Goal: Task Accomplishment & Management: Manage account settings

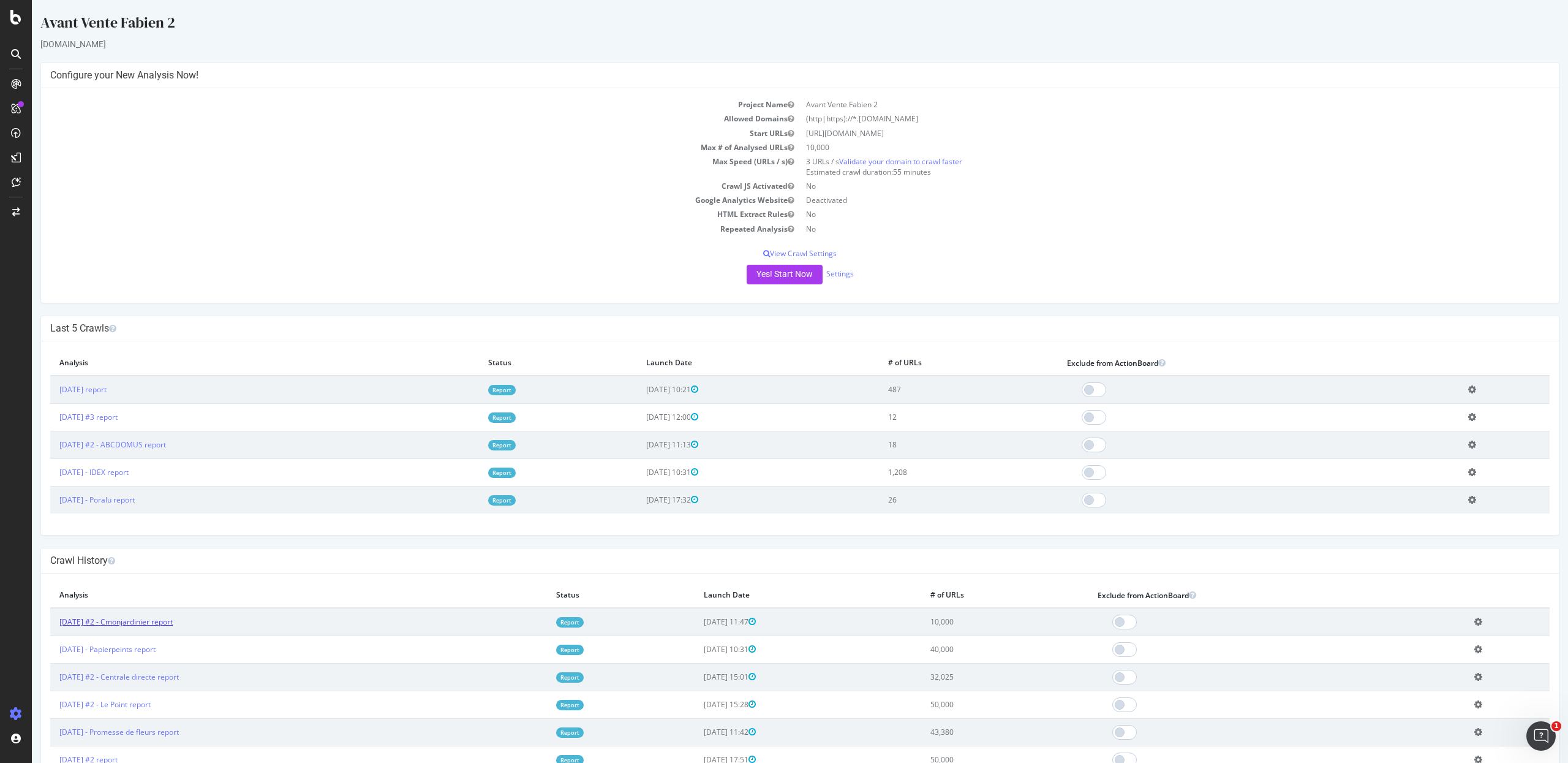
click at [172, 620] on link "[DATE] #2 - Cmonjardinier report" at bounding box center [116, 621] width 113 height 11
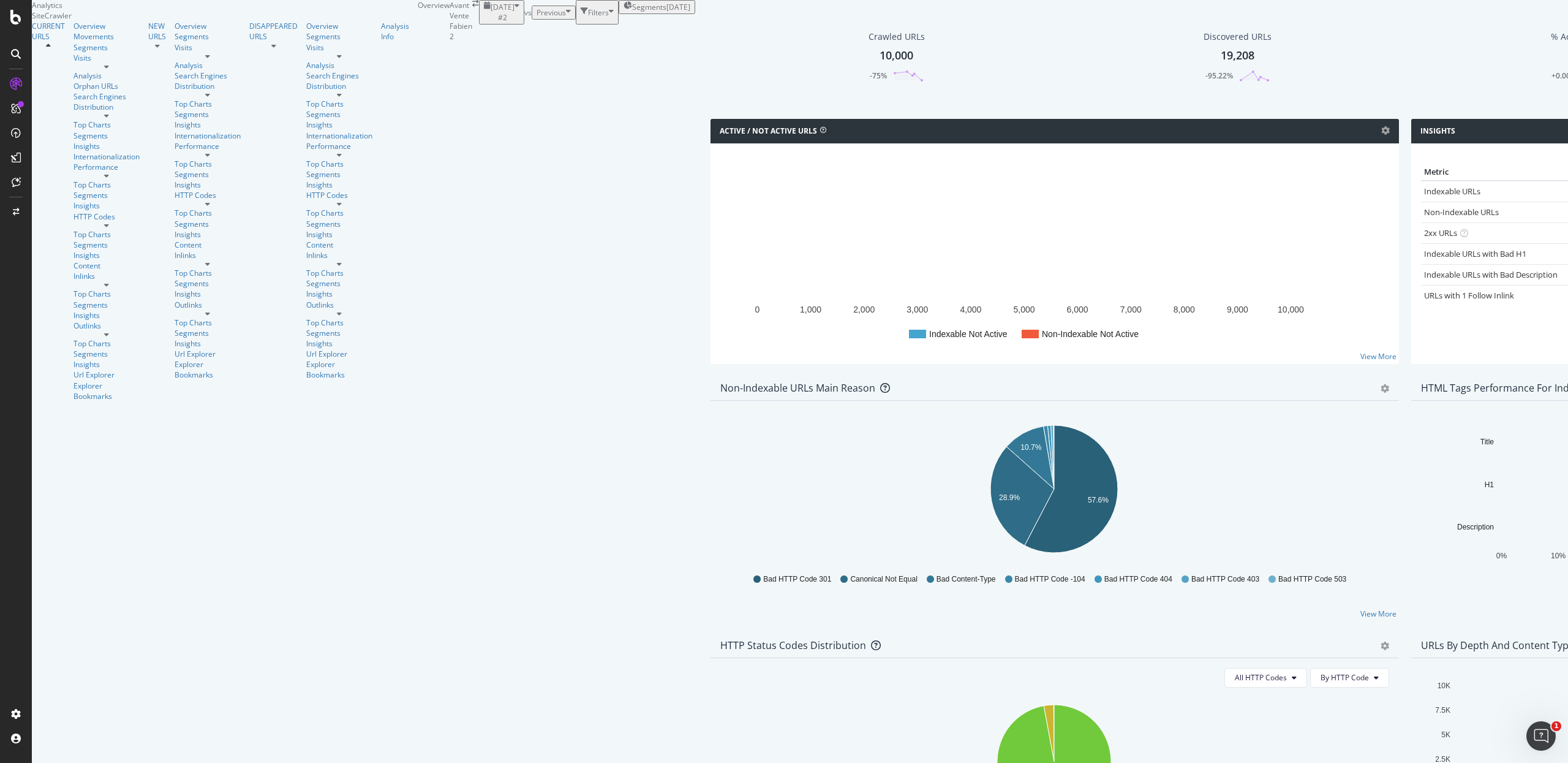
scroll to position [556, 0]
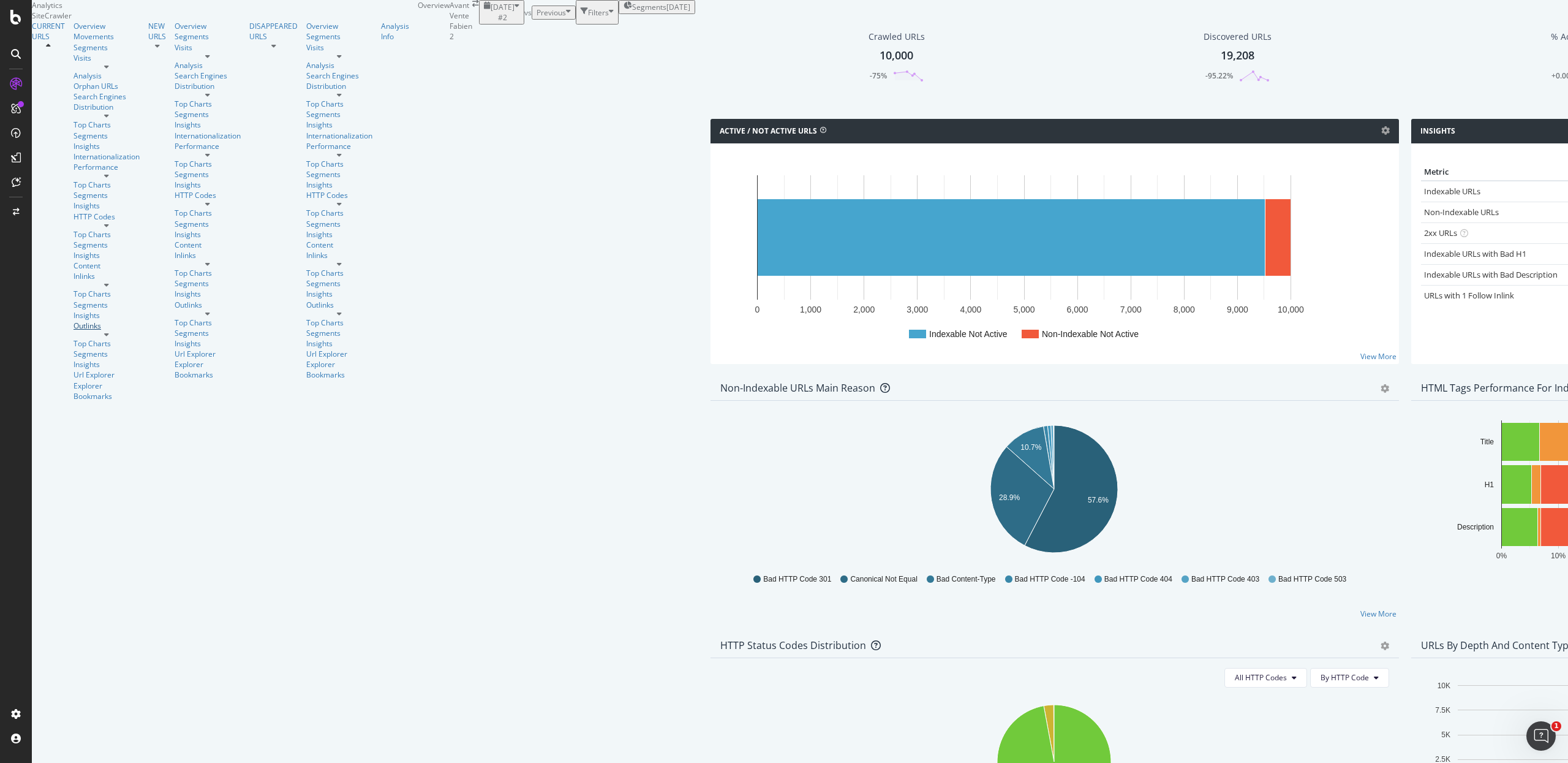
click at [73, 320] on div "Outlinks" at bounding box center [106, 325] width 66 height 11
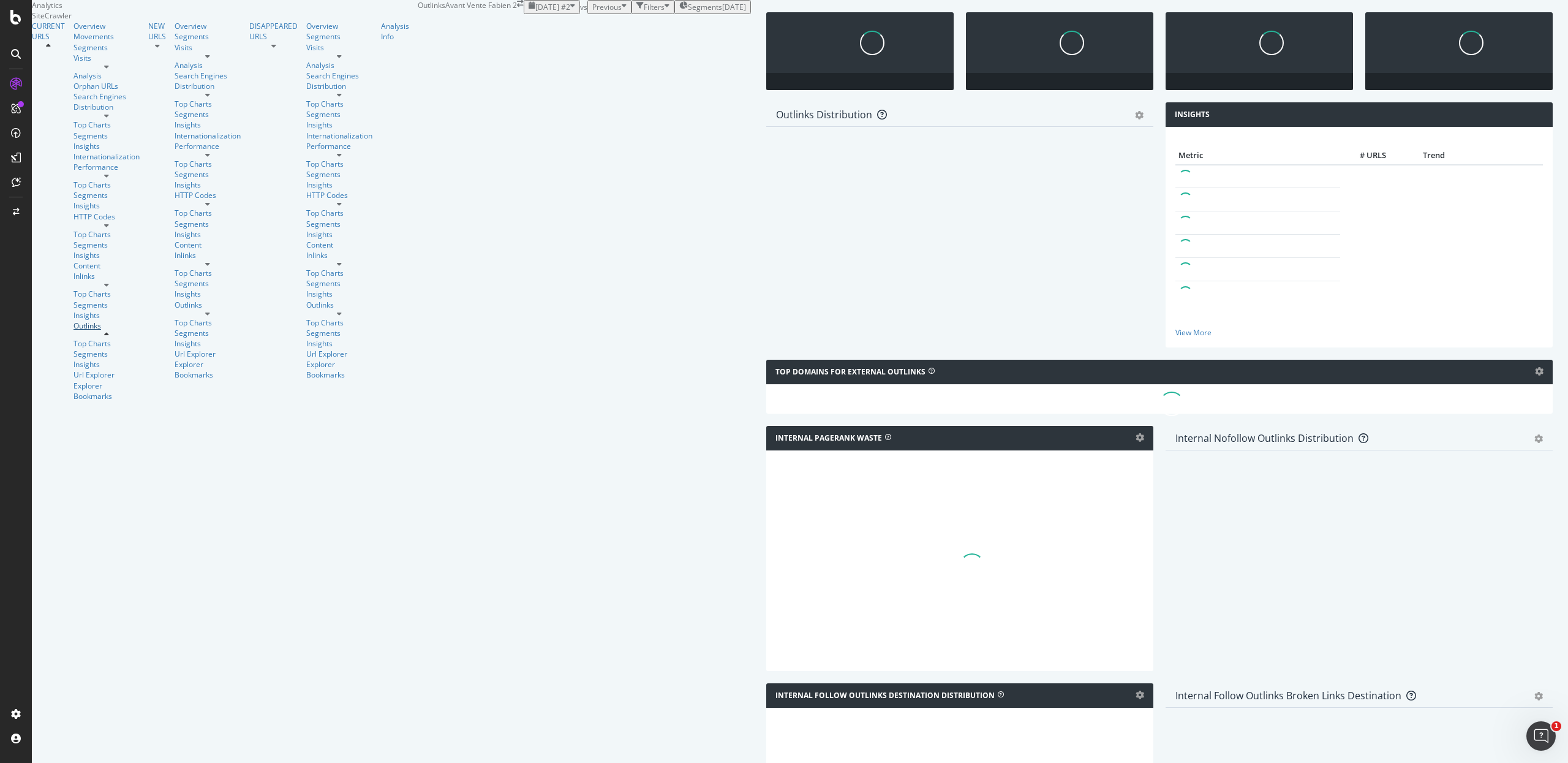
scroll to position [289, 0]
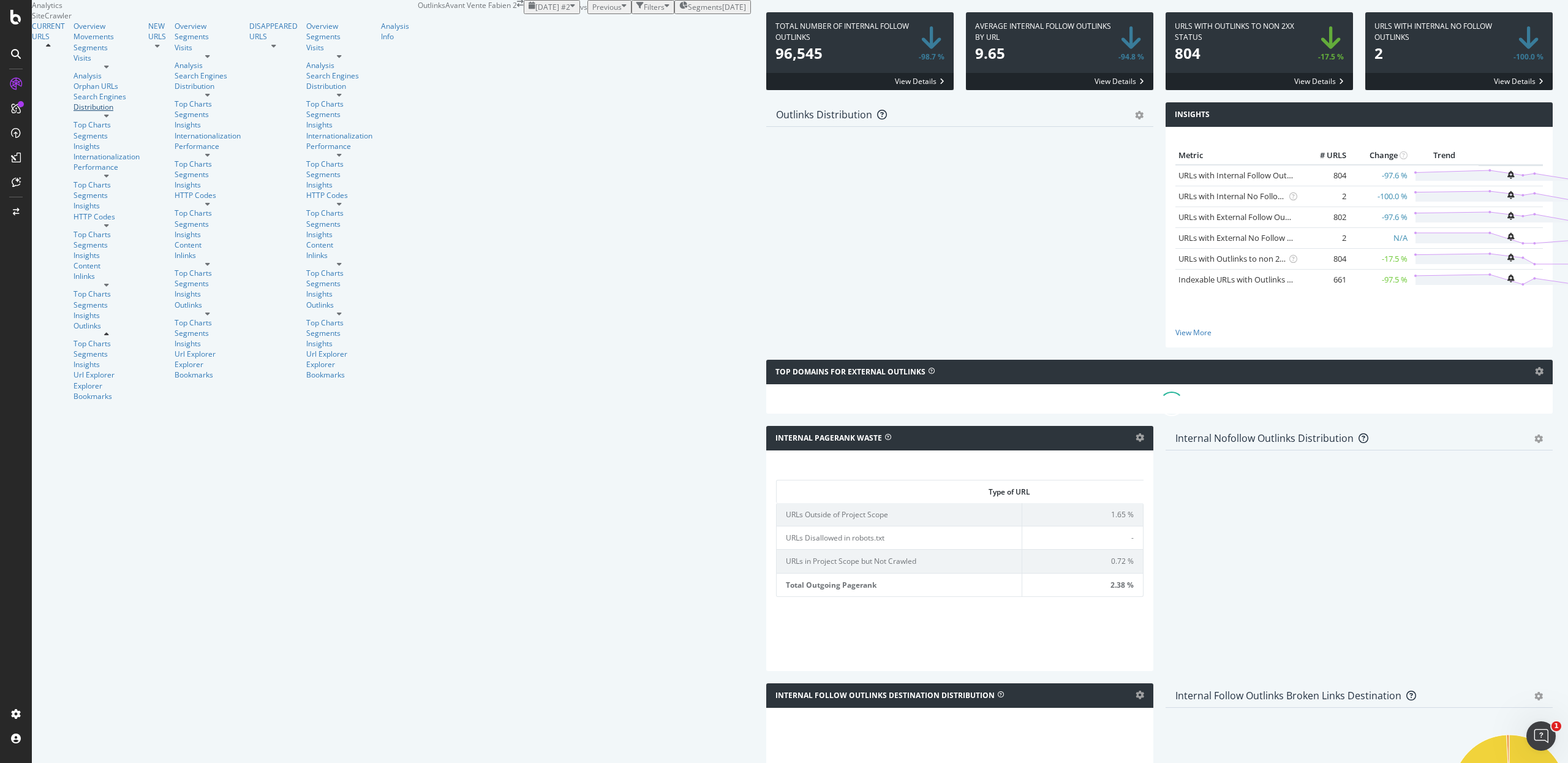
click at [79, 112] on div "Distribution" at bounding box center [106, 107] width 66 height 11
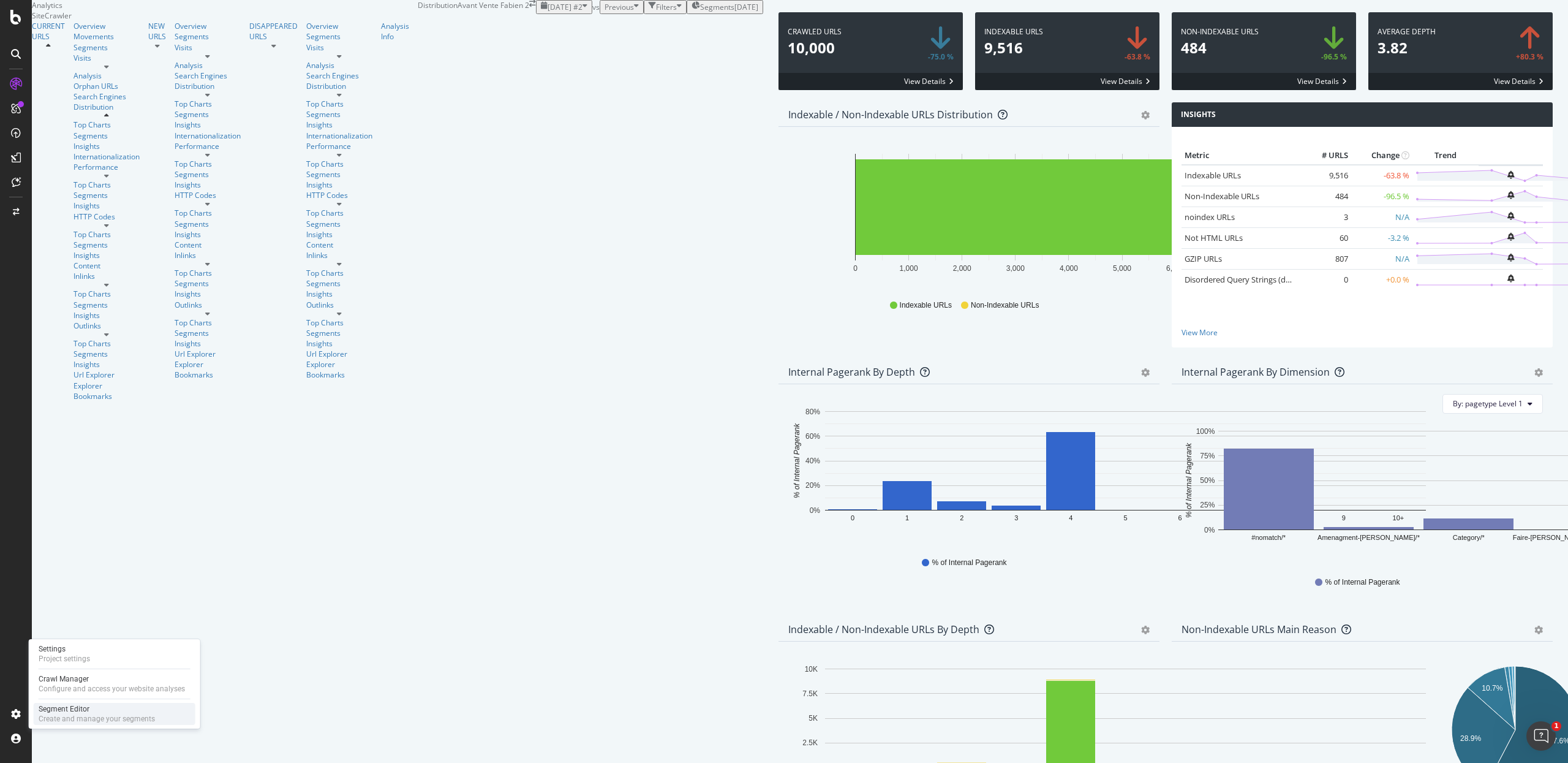
click at [55, 718] on div "Create and manage your segments" at bounding box center [96, 718] width 116 height 10
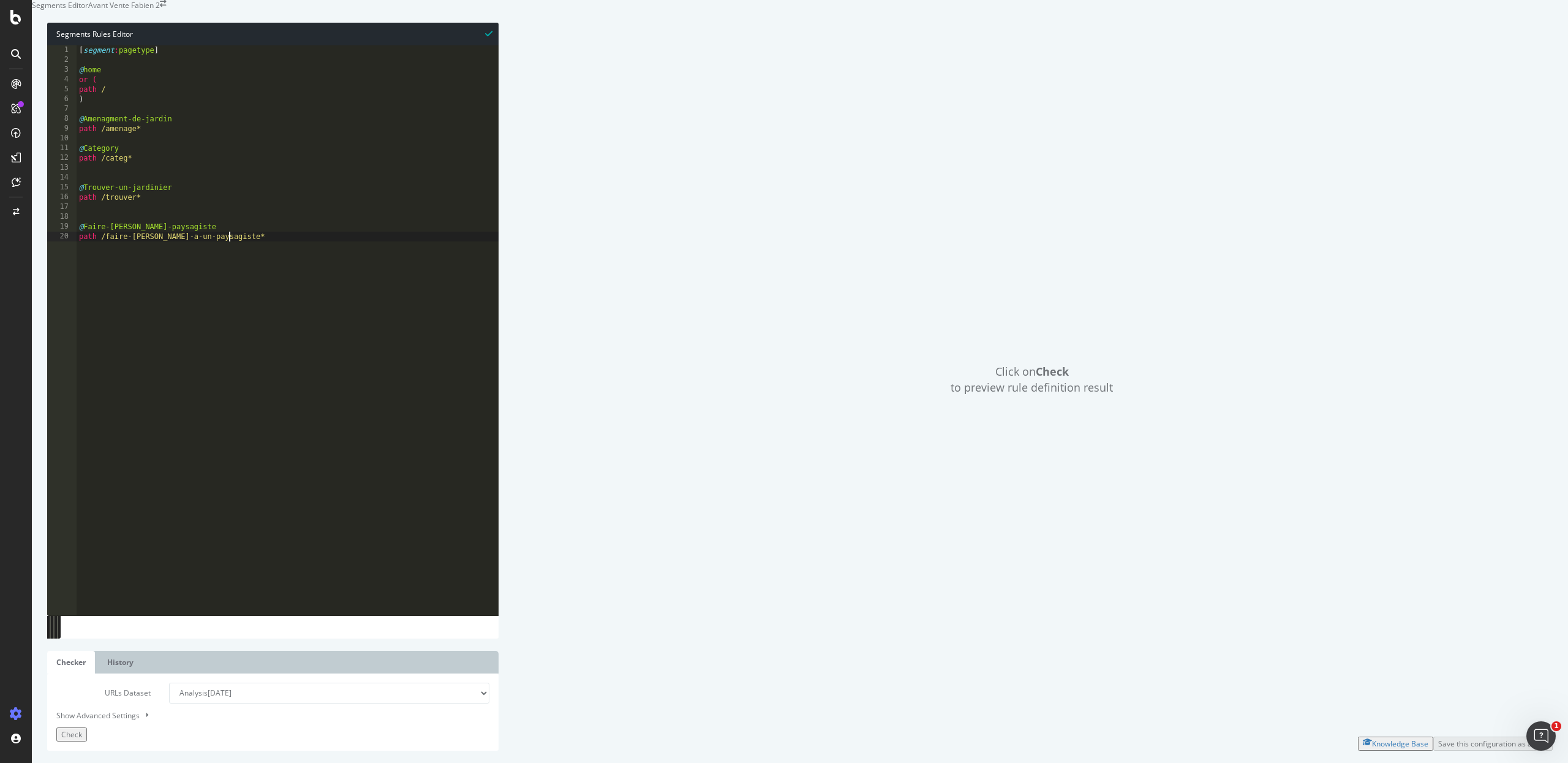
click at [252, 325] on div "[ segment : pagetype ] @ home or ( path / ) @ Amenagment-de-jardin path /amenag…" at bounding box center [287, 325] width 422 height 560
click at [225, 693] on select "Analysis 2025 Oct. 14th Analysis 2025 Oct. 13th #3 Analysis 2025 Oct. 13th #2 A…" at bounding box center [329, 693] width 320 height 21
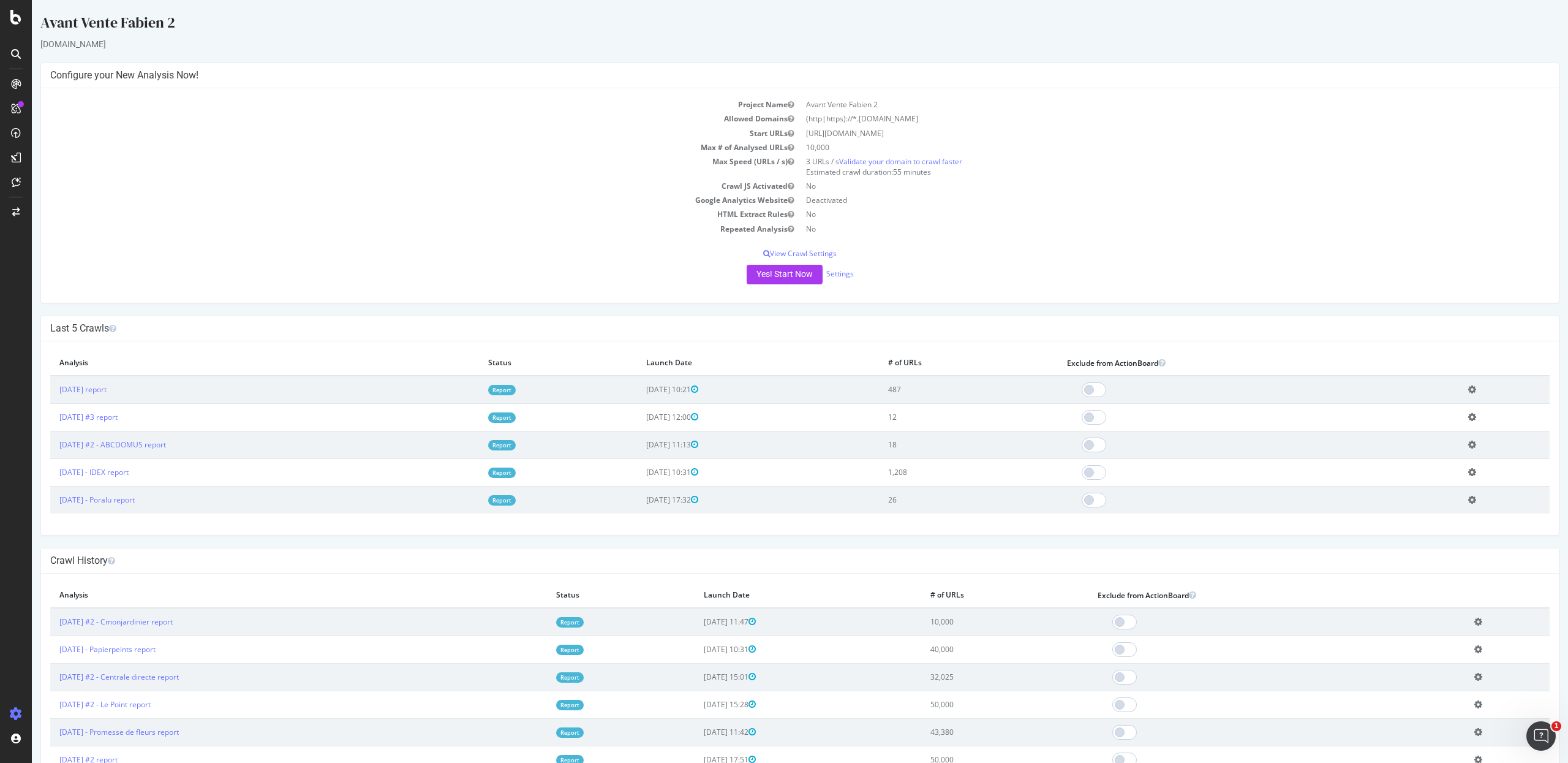
click at [1466, 499] on td "Edit name Delete analysis" at bounding box center [1505, 499] width 91 height 28
click at [1468, 503] on icon at bounding box center [1472, 499] width 8 height 9
click at [1433, 516] on link "Edit name" at bounding box center [1426, 517] width 98 height 17
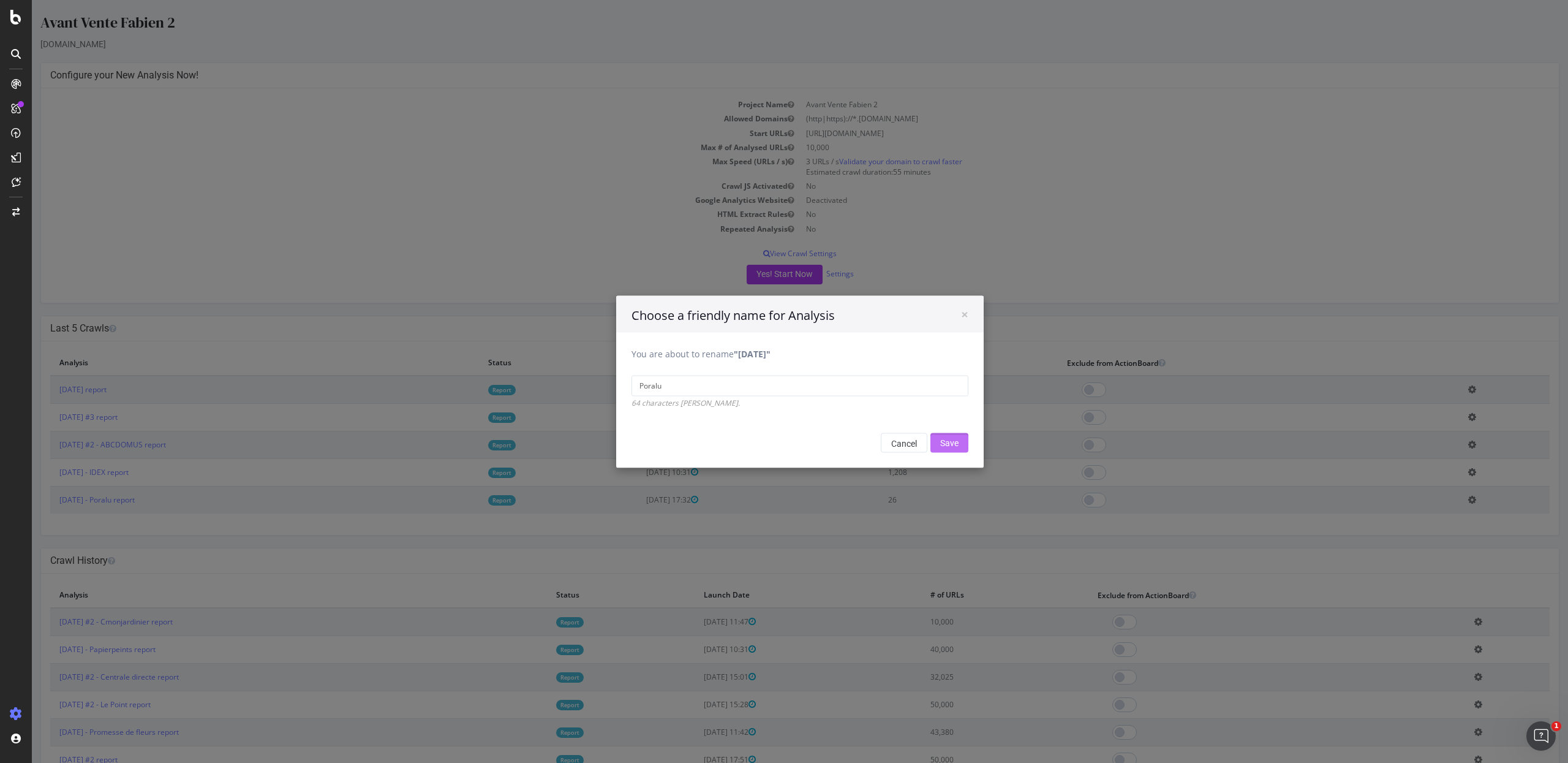
click at [953, 446] on input "Save" at bounding box center [949, 443] width 38 height 20
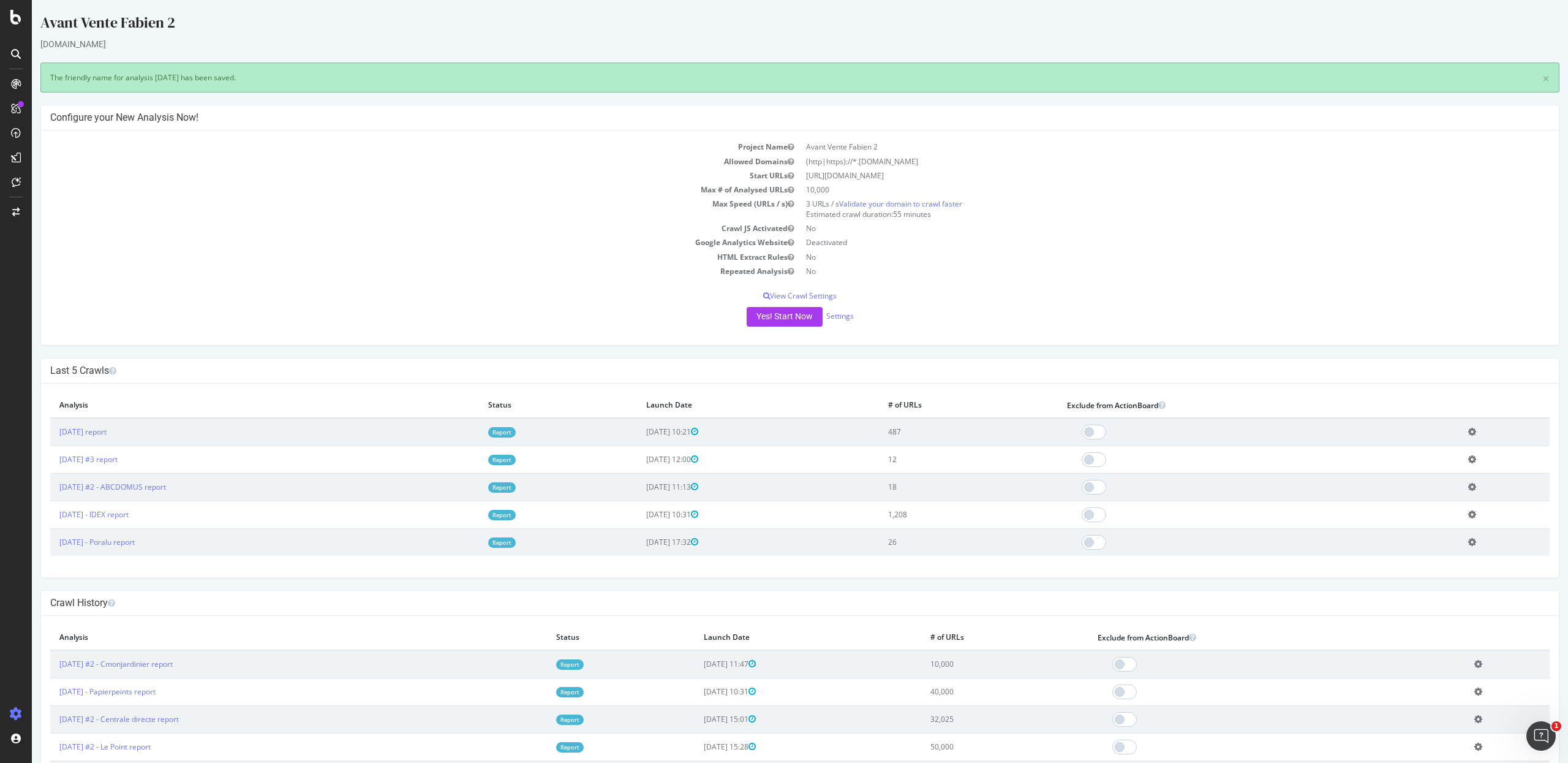
click at [1477, 486] on td "Edit name Delete analysis" at bounding box center [1505, 487] width 91 height 28
click at [1473, 487] on td "Edit name Delete analysis" at bounding box center [1505, 487] width 91 height 28
click at [1471, 488] on icon at bounding box center [1472, 487] width 8 height 9
click at [1424, 515] on link "Delete analysis" at bounding box center [1426, 521] width 98 height 17
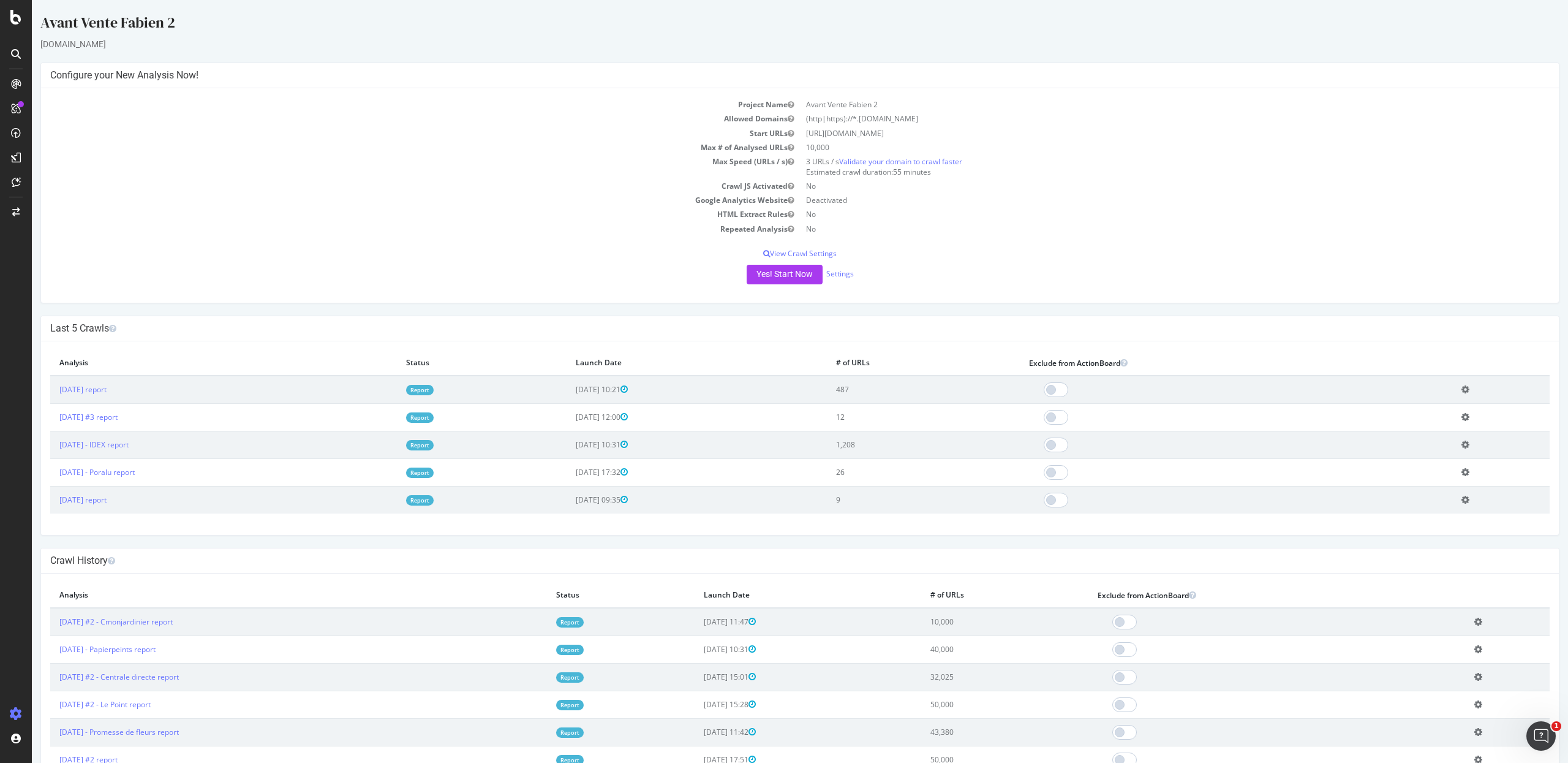
click at [1467, 473] on icon at bounding box center [1465, 472] width 8 height 9
click at [1447, 488] on link "Edit name" at bounding box center [1420, 490] width 98 height 17
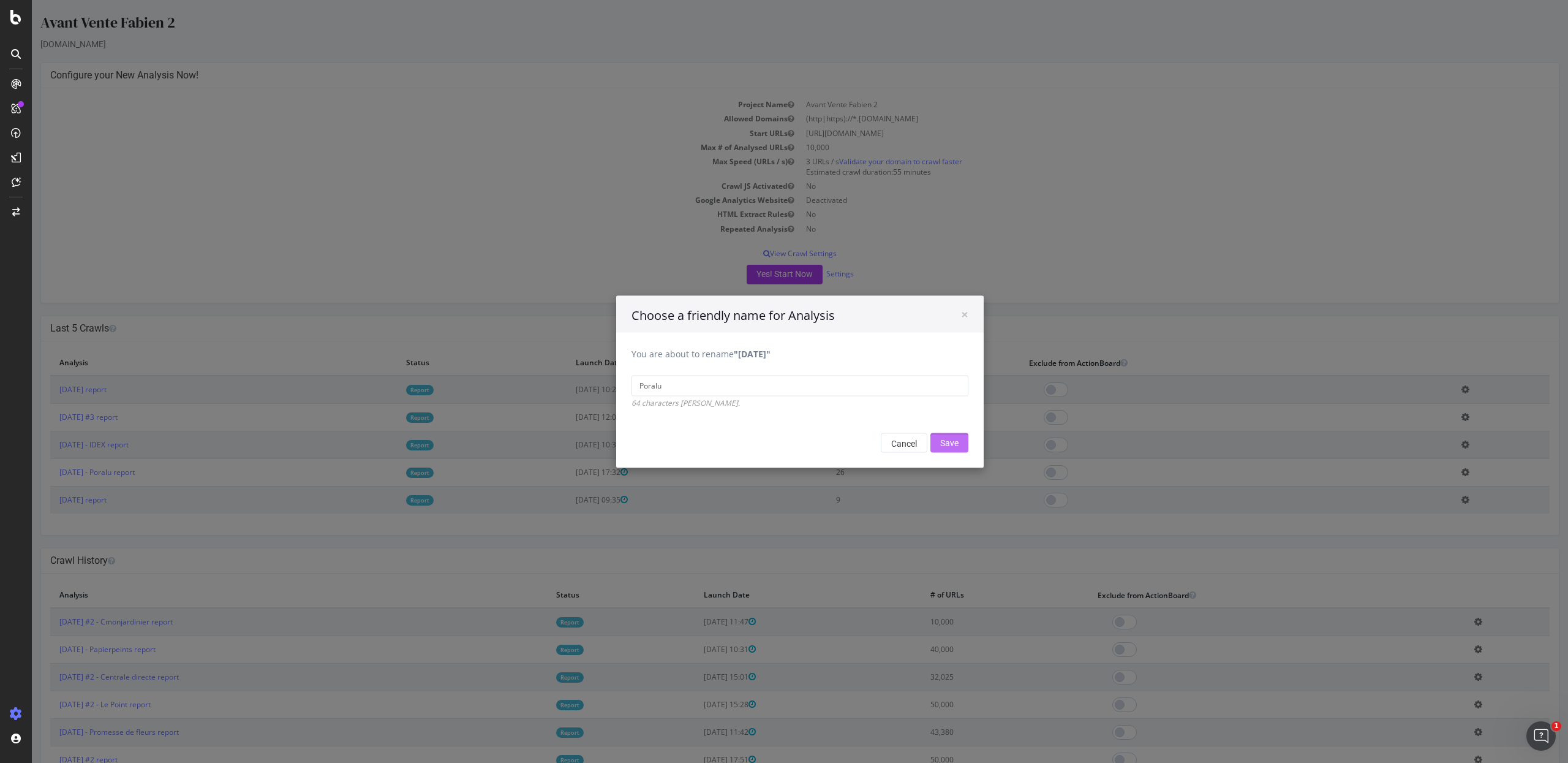
click at [940, 446] on input "Save" at bounding box center [949, 443] width 38 height 20
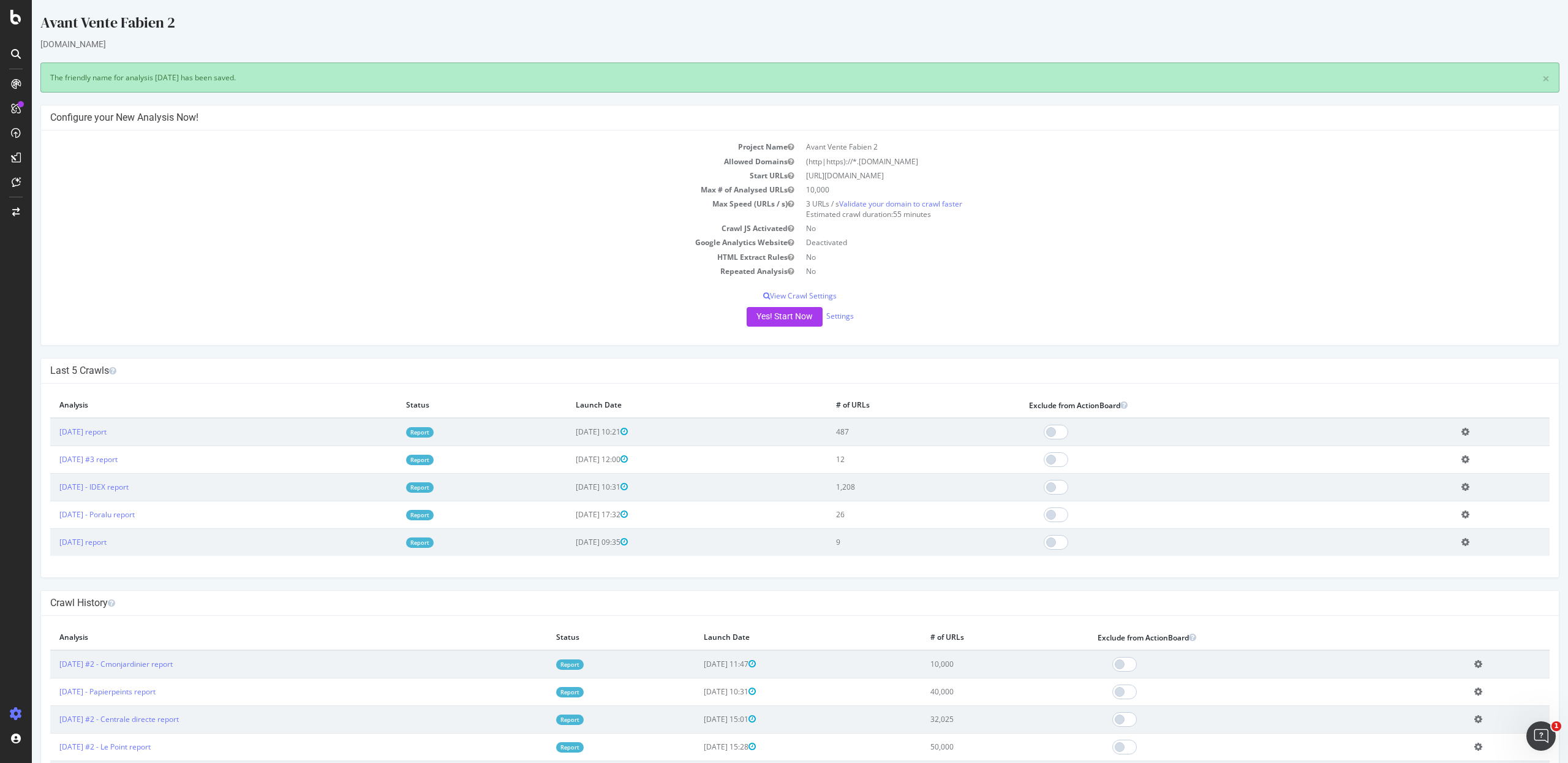
click at [1462, 541] on icon at bounding box center [1465, 541] width 8 height 9
click at [1435, 558] on link "Add name" at bounding box center [1420, 560] width 98 height 17
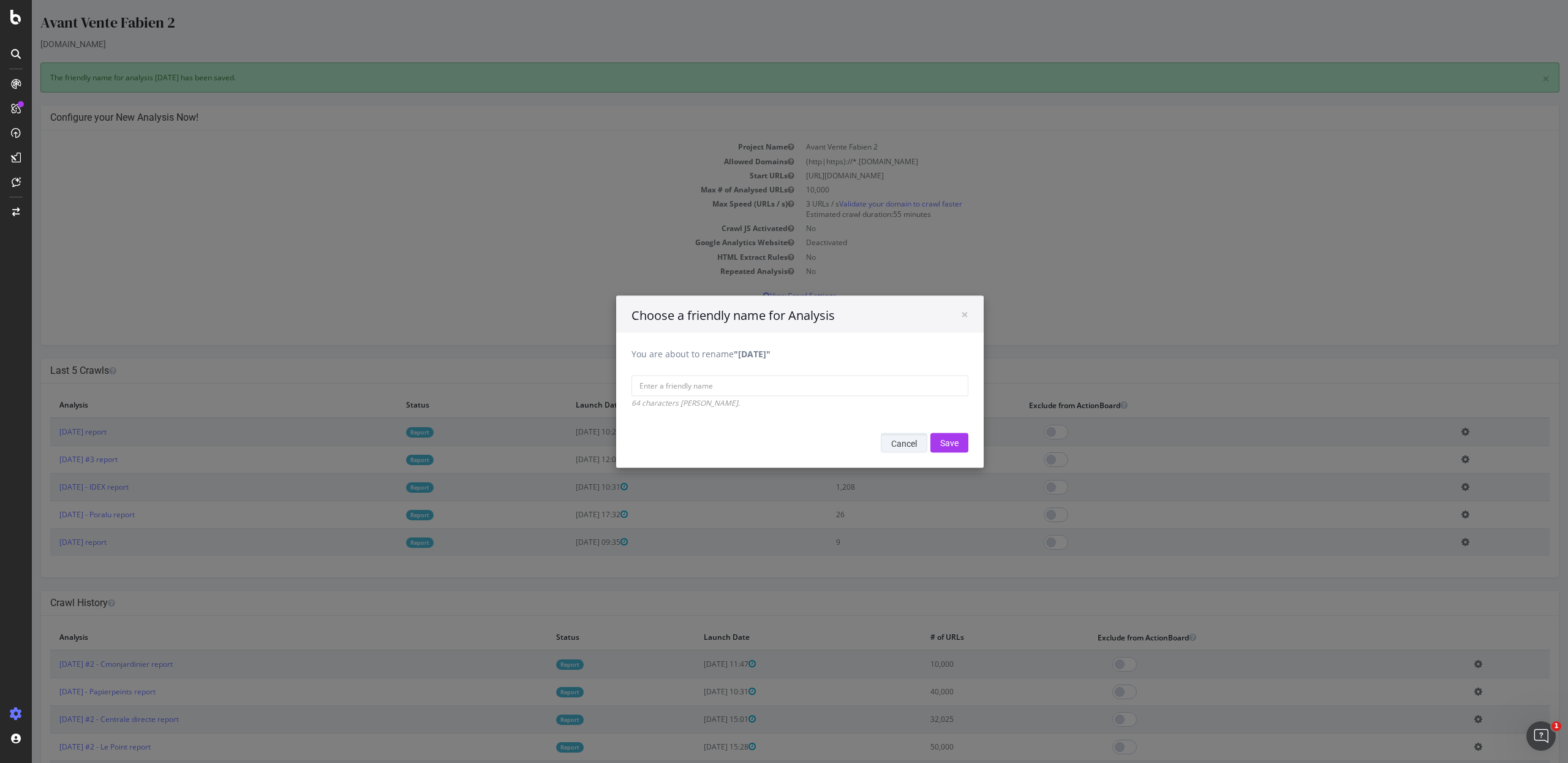
click at [891, 441] on button "Cancel" at bounding box center [903, 443] width 47 height 20
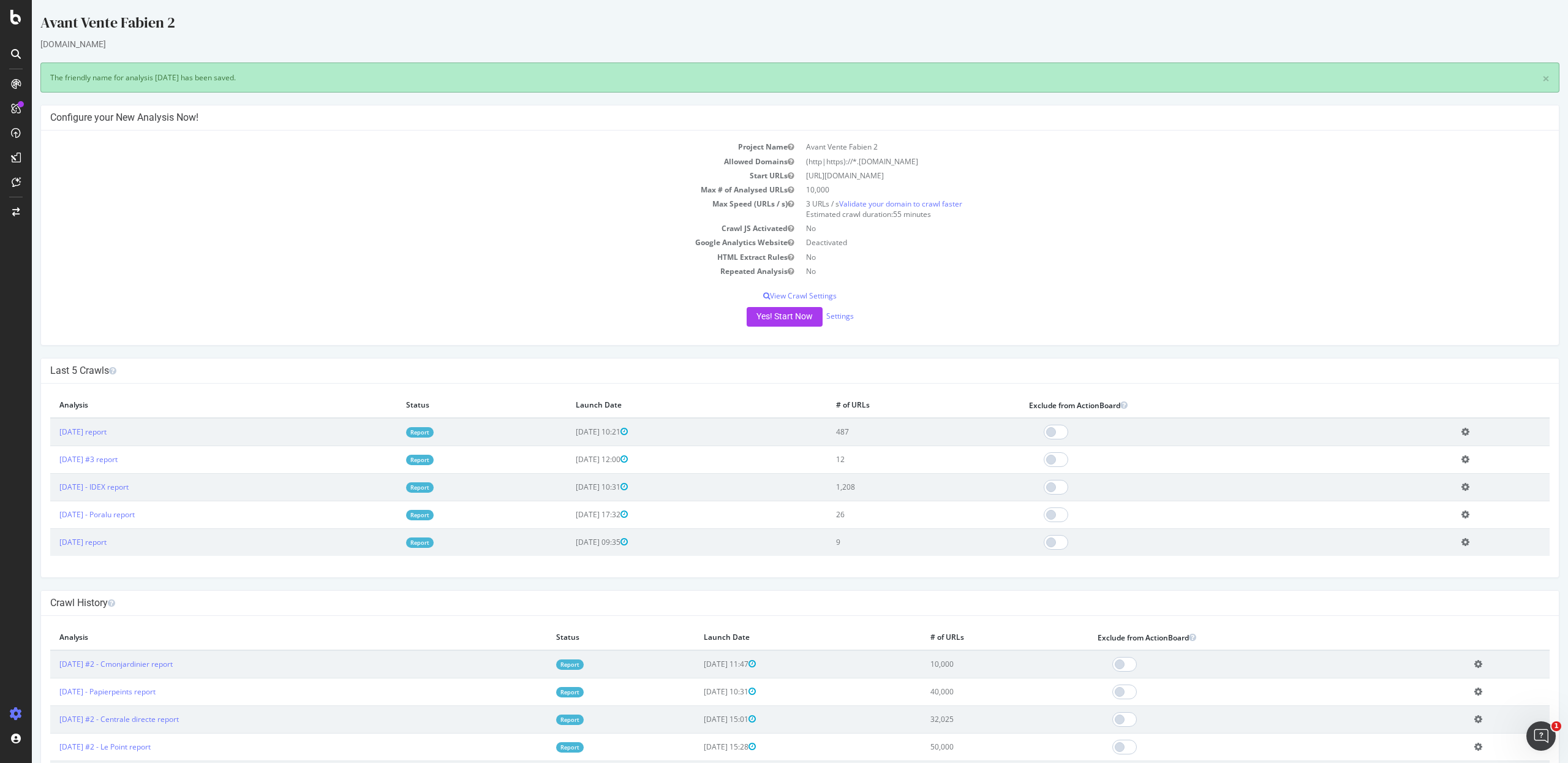
click at [1468, 544] on td "Add name Delete analysis" at bounding box center [1501, 542] width 97 height 28
click at [1466, 545] on icon at bounding box center [1465, 541] width 8 height 9
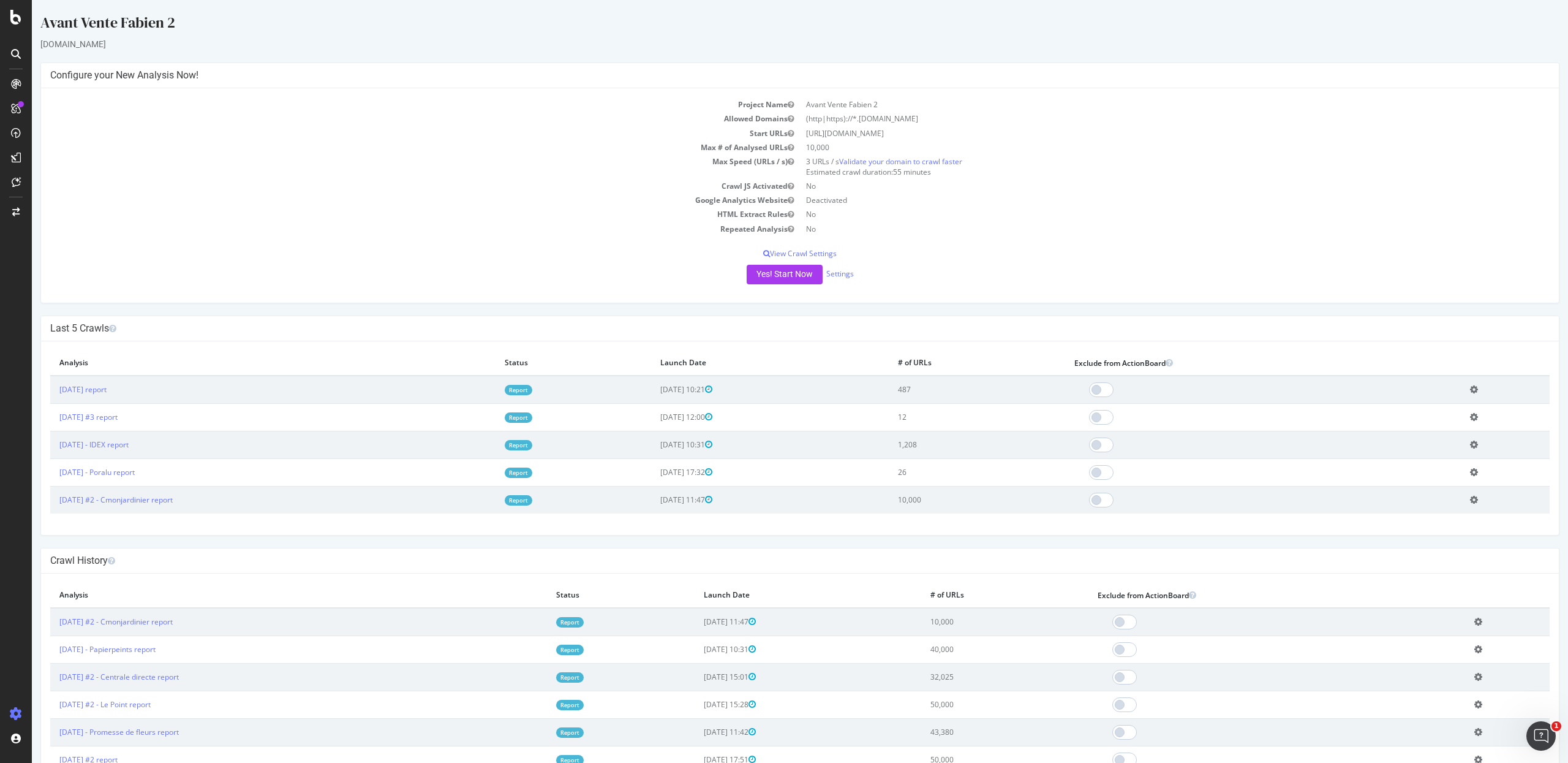
click at [1470, 473] on icon at bounding box center [1474, 472] width 8 height 9
click at [163, 471] on link "[DATE] #2 - Cmonjardinier report" at bounding box center [116, 472] width 113 height 11
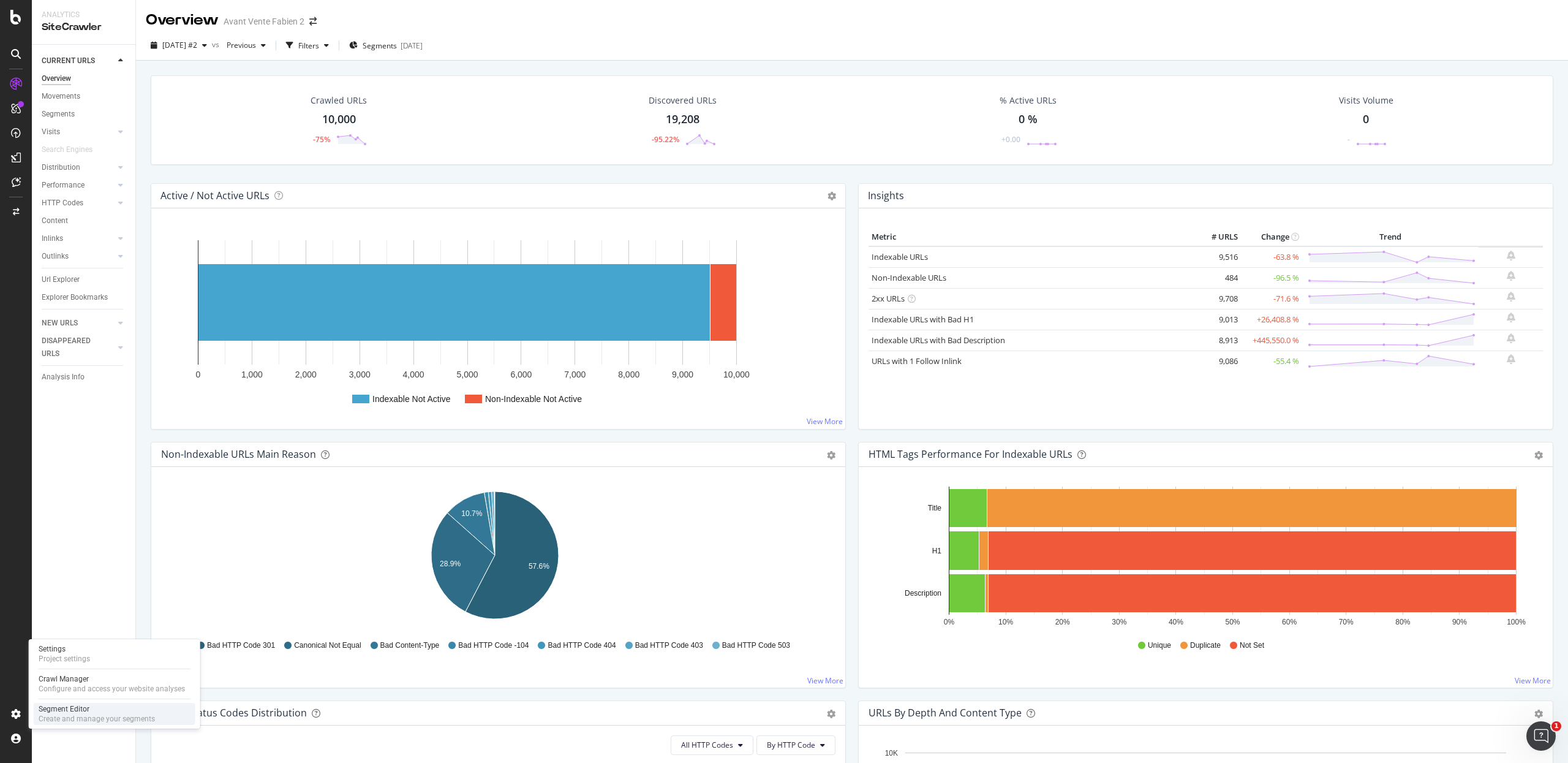
click at [91, 707] on div "Segment Editor" at bounding box center [96, 708] width 116 height 10
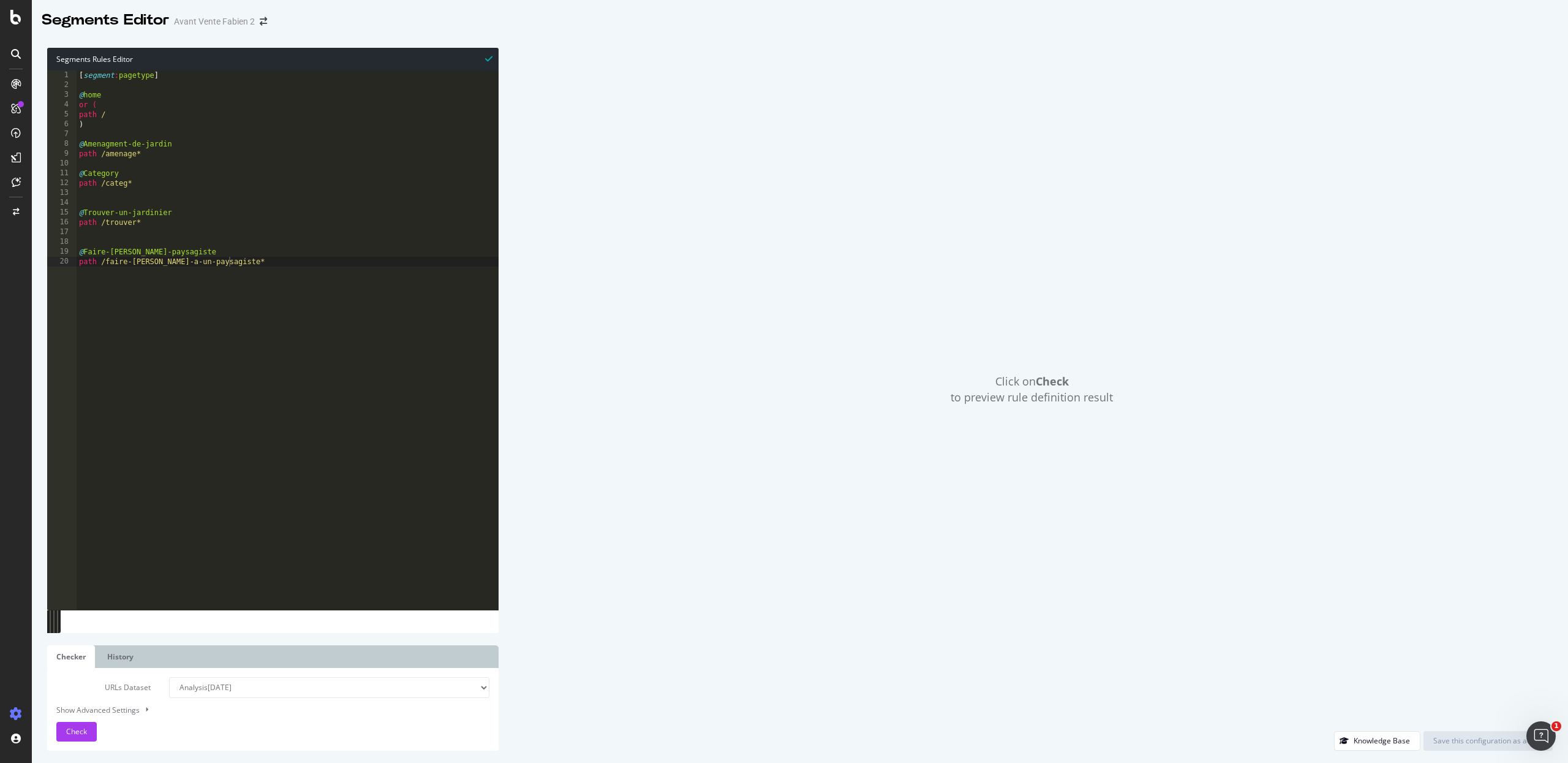
click at [252, 684] on select "Analysis 2025 Oct. 14th Analysis 2025 Oct. 13th #3 Analysis 2025 Oct. 13th Anal…" at bounding box center [329, 687] width 320 height 21
select select "analysis:20251007-2"
click at [169, 677] on select "Analysis 2025 Oct. 14th Analysis 2025 Oct. 13th #3 Analysis 2025 Oct. 13th Anal…" at bounding box center [329, 687] width 320 height 21
click at [82, 731] on span "Check" at bounding box center [76, 731] width 21 height 11
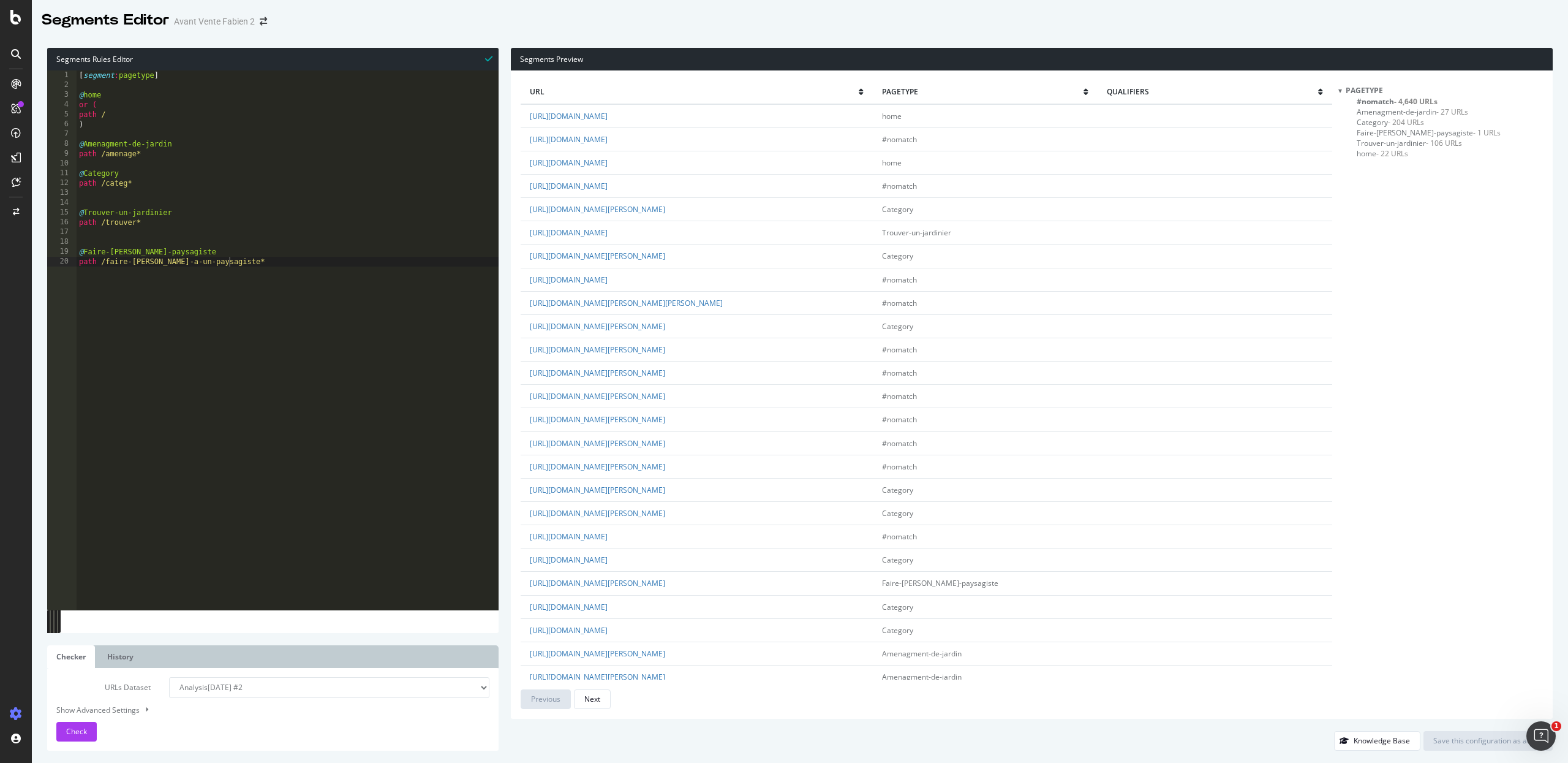
click at [1409, 96] on span "- 4,640 URLs" at bounding box center [1415, 101] width 44 height 11
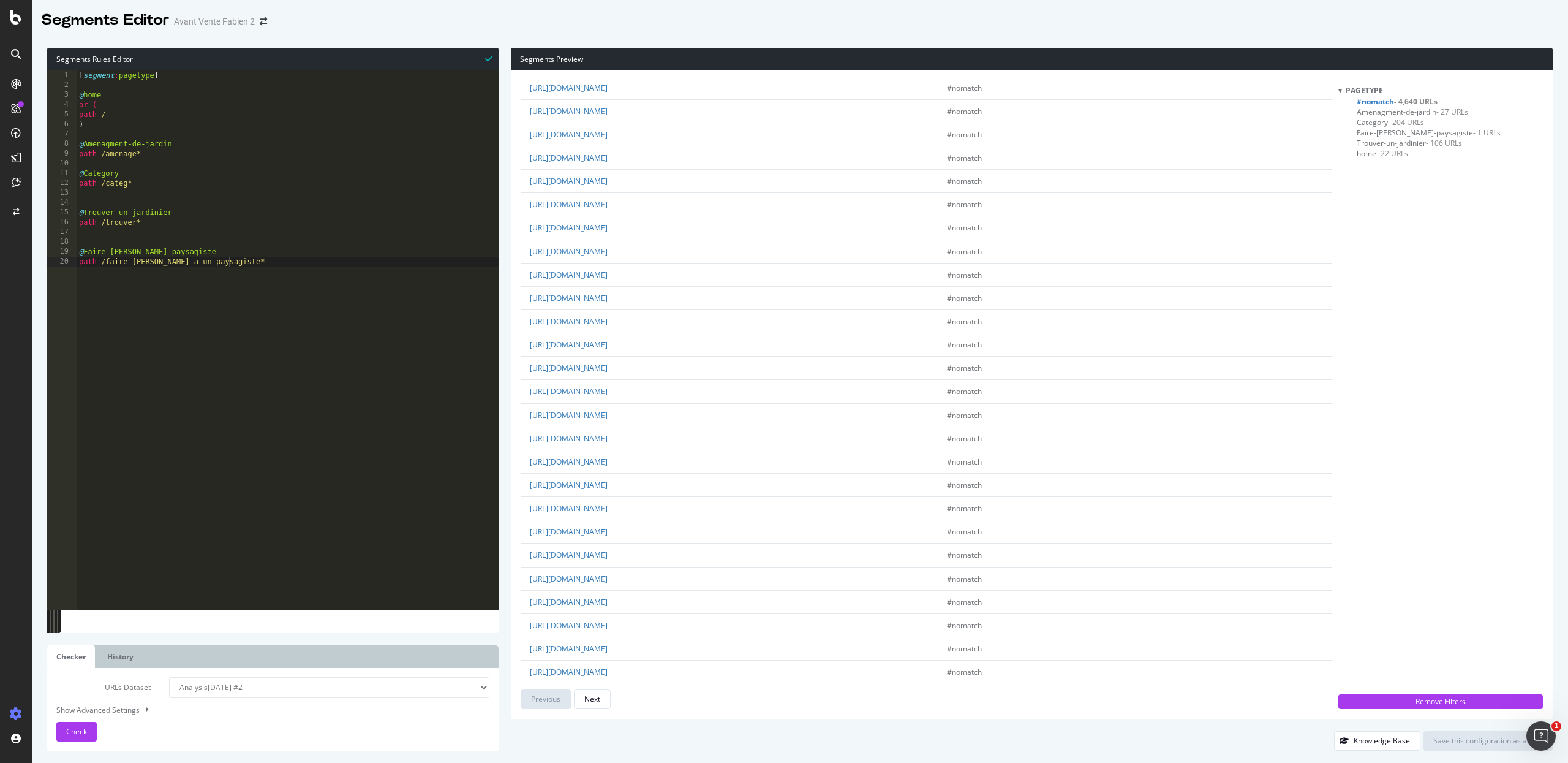
scroll to position [720, 0]
